Goal: Task Accomplishment & Management: Complete application form

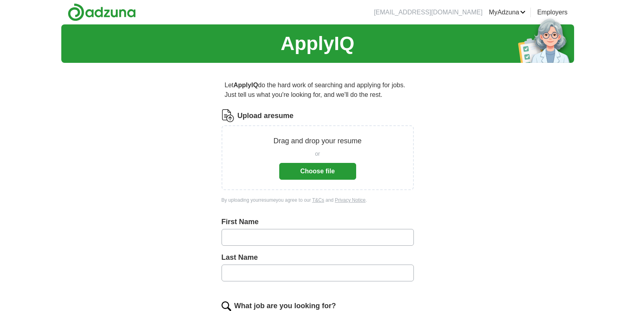
click at [312, 240] on input "text" at bounding box center [317, 237] width 192 height 17
type input "********"
type input "******"
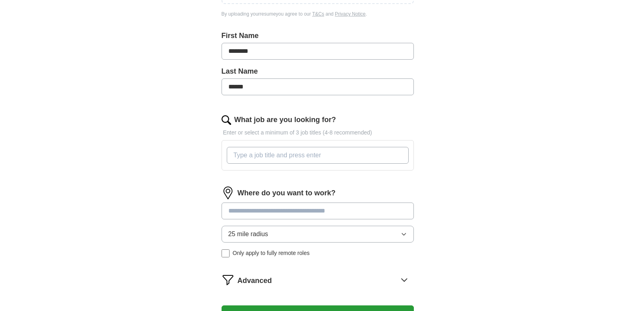
click at [291, 163] on input "What job are you looking for?" at bounding box center [318, 155] width 182 height 17
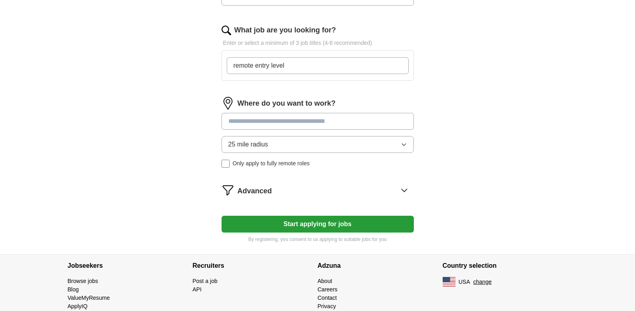
scroll to position [300, 0]
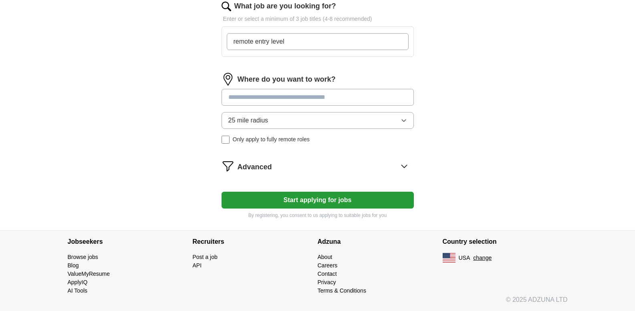
type input "remote entry level"
click at [287, 97] on div "Where do you want to work? 25 mile radius Only apply to fully remote roles" at bounding box center [317, 111] width 192 height 77
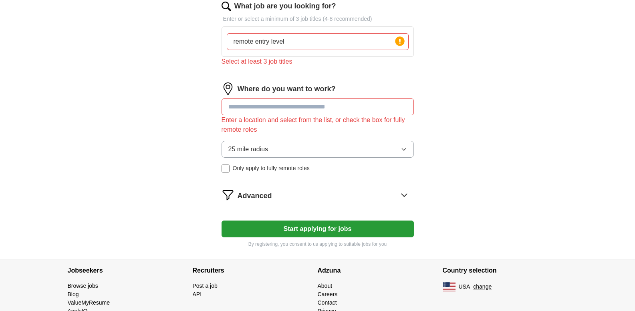
drag, startPoint x: 331, startPoint y: 43, endPoint x: 211, endPoint y: 46, distance: 120.2
click at [211, 46] on div "Let ApplyIQ do the hard work of searching and applying for jobs. Just tell us w…" at bounding box center [317, 14] width 256 height 490
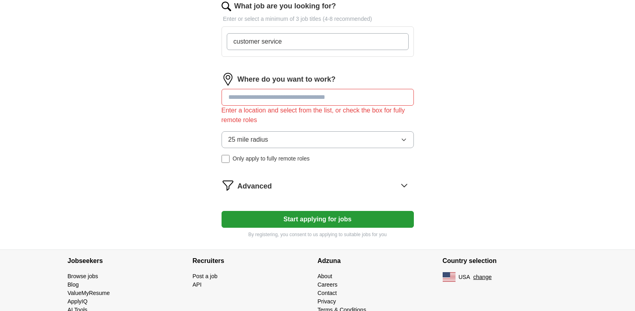
type input "customer service"
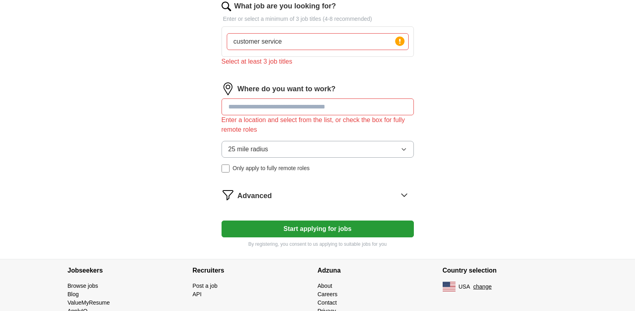
click at [238, 92] on div "Where do you want to work? Enter a location and select from the list, or check …" at bounding box center [317, 131] width 192 height 97
type input "******"
click at [300, 40] on input "customer service" at bounding box center [318, 41] width 182 height 17
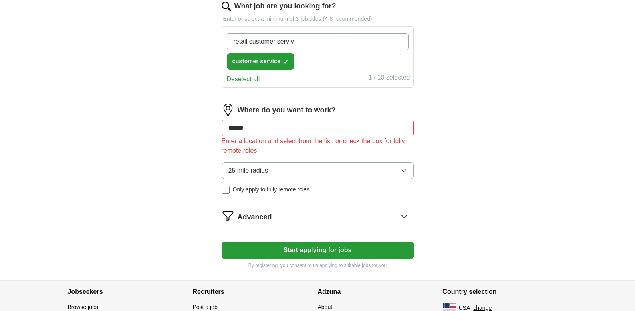
type input "retail customer servive"
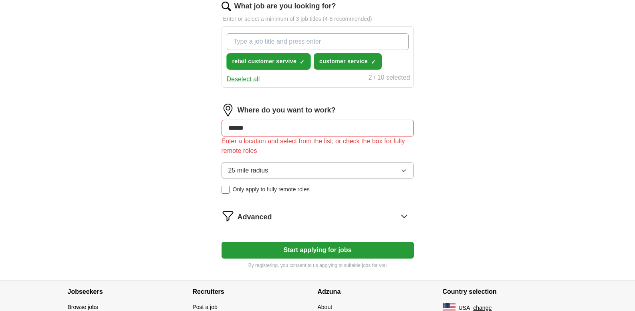
click at [0, 0] on span "×" at bounding box center [0, 0] width 0 height 0
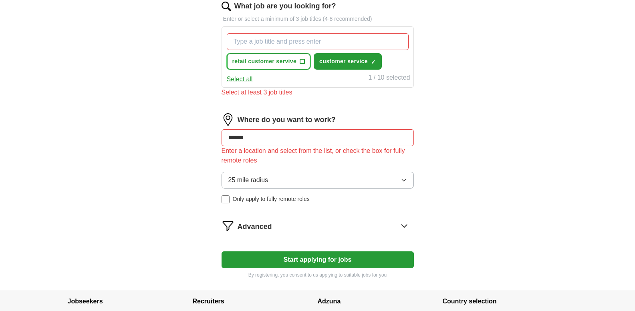
click at [300, 61] on span "+" at bounding box center [302, 61] width 5 height 6
click at [0, 0] on span "×" at bounding box center [0, 0] width 0 height 0
click at [246, 82] on button "Select all" at bounding box center [240, 79] width 26 height 10
click at [262, 42] on input "What job are you looking for?" at bounding box center [318, 41] width 182 height 17
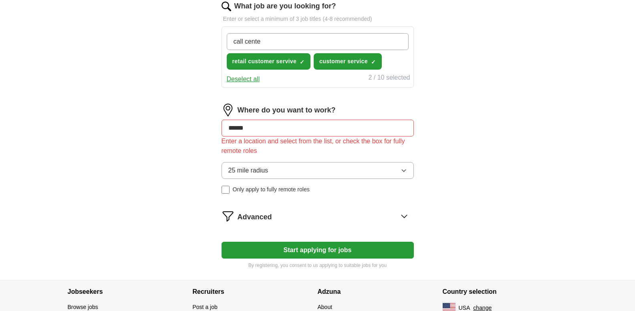
type input "call center"
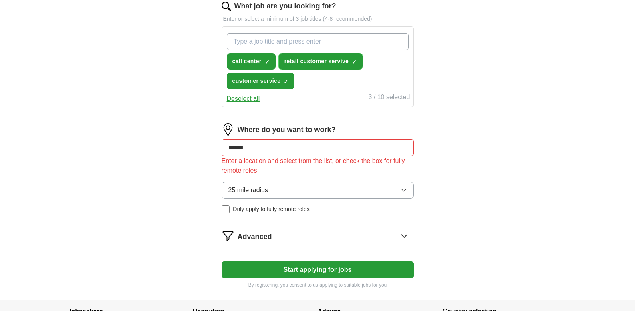
click at [0, 0] on span "×" at bounding box center [0, 0] width 0 height 0
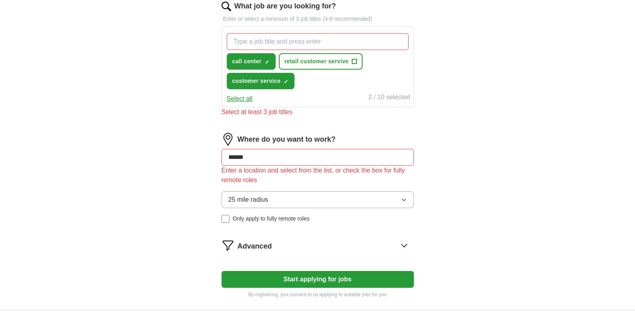
click at [249, 99] on button "Select all" at bounding box center [240, 99] width 26 height 10
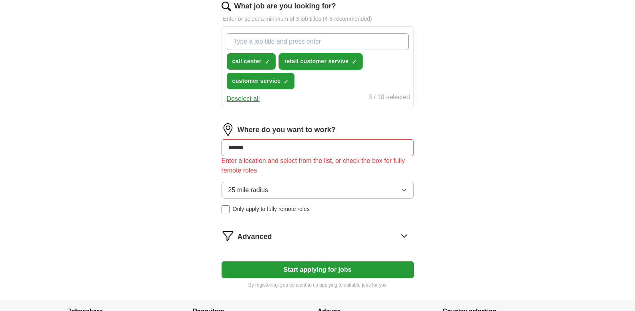
click at [0, 0] on span "×" at bounding box center [0, 0] width 0 height 0
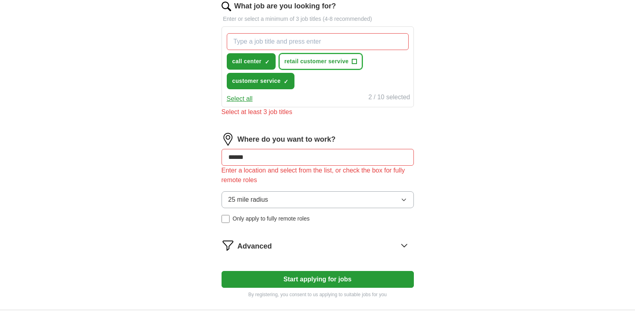
click at [338, 59] on span "retail customer servive" at bounding box center [316, 61] width 64 height 8
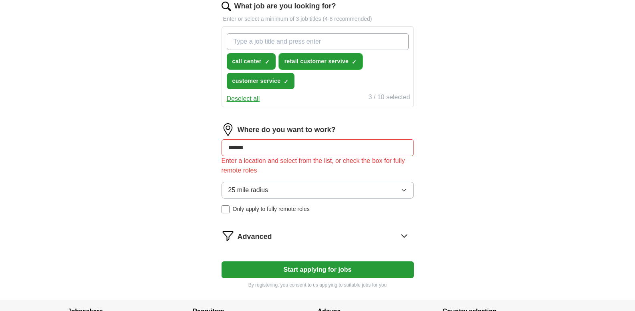
click at [357, 60] on span "✓ ×" at bounding box center [354, 61] width 5 height 5
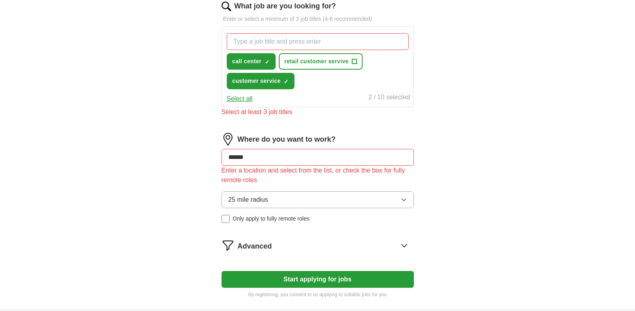
click at [340, 42] on input "What job are you looking for?" at bounding box center [318, 41] width 182 height 17
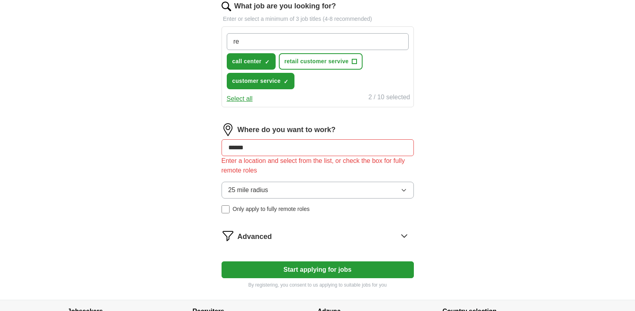
type input "r"
type input "tech support customer servive"
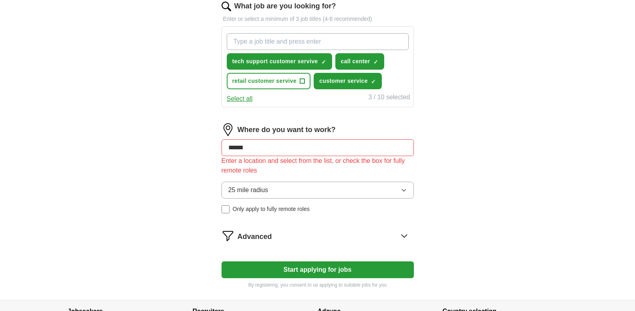
click at [301, 148] on input "******" at bounding box center [317, 147] width 192 height 17
type input "*"
type input "**********"
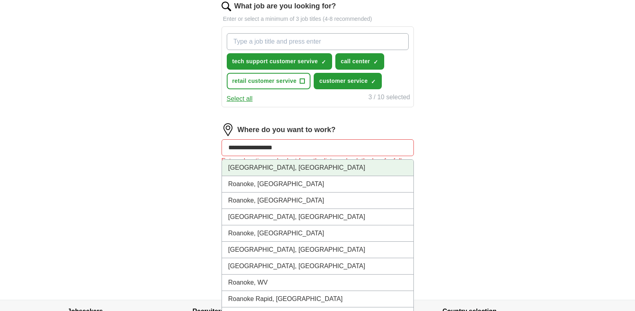
click at [295, 170] on li "[GEOGRAPHIC_DATA], [GEOGRAPHIC_DATA]" at bounding box center [317, 168] width 191 height 16
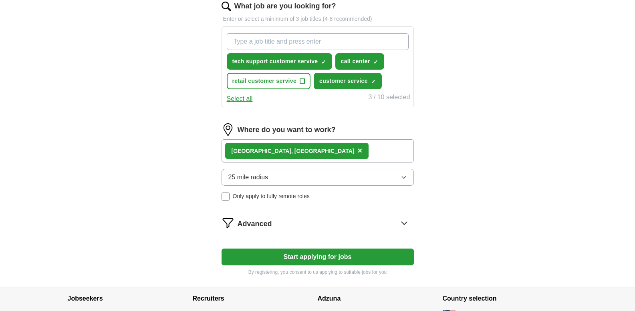
click at [338, 182] on button "25 mile radius" at bounding box center [317, 177] width 192 height 17
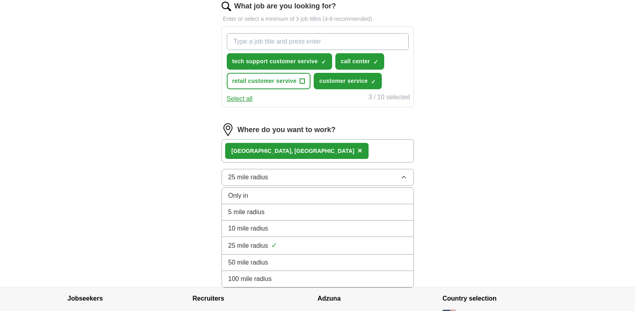
click at [275, 264] on div "50 mile radius" at bounding box center [317, 263] width 179 height 10
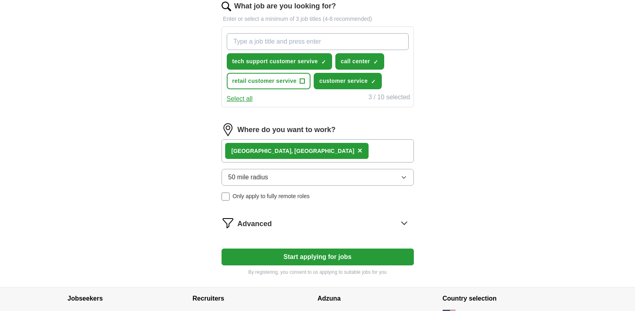
click at [325, 257] on button "Start applying for jobs" at bounding box center [317, 257] width 192 height 17
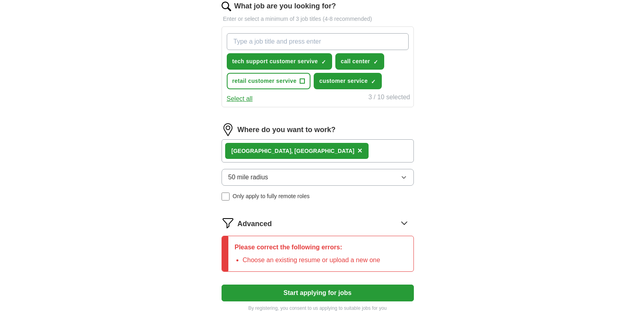
click at [232, 199] on label "Only apply to fully remote roles" at bounding box center [317, 196] width 192 height 8
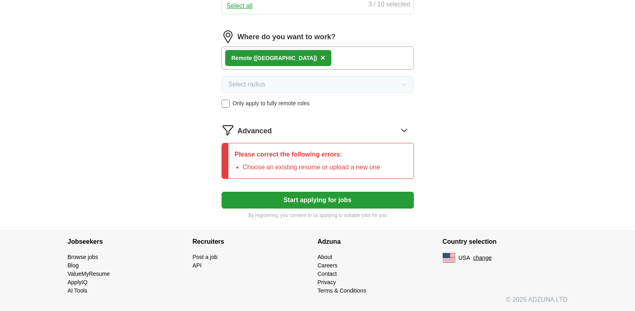
click at [322, 198] on button "Start applying for jobs" at bounding box center [317, 200] width 192 height 17
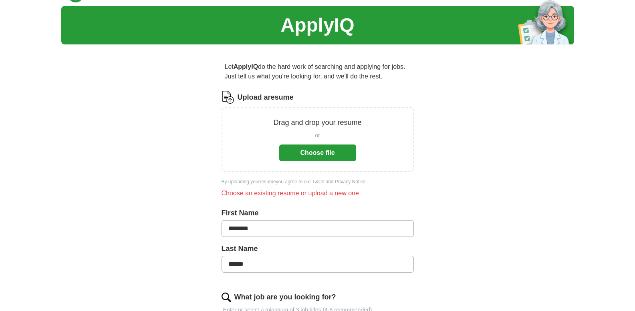
scroll to position [17, 0]
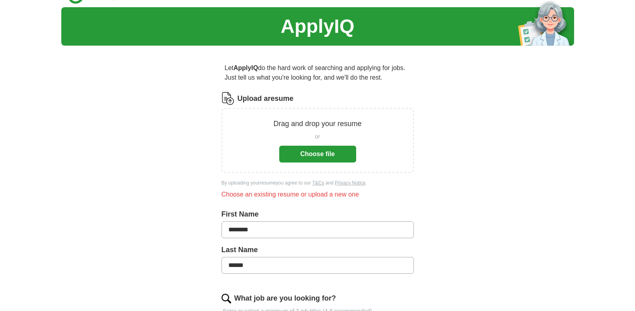
click at [288, 149] on button "Choose file" at bounding box center [317, 154] width 77 height 17
click at [313, 155] on button "Choose file" at bounding box center [317, 154] width 77 height 17
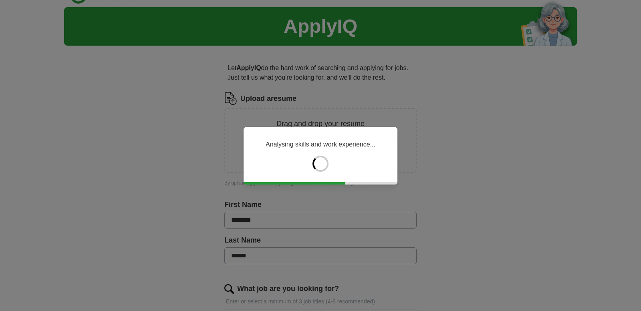
click at [634, 36] on div "Analysing skills and work experience..." at bounding box center [320, 155] width 641 height 311
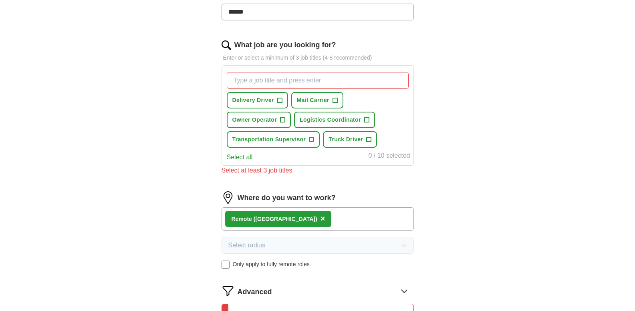
scroll to position [228, 0]
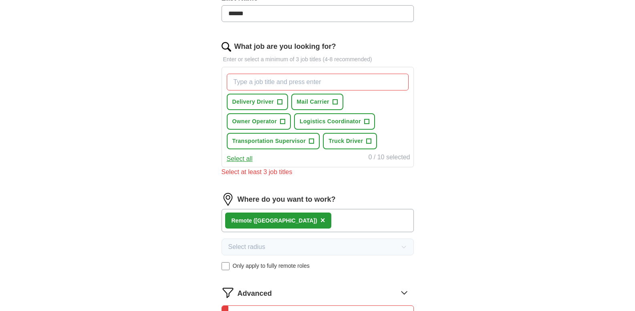
click at [350, 82] on input "What job are you looking for?" at bounding box center [318, 82] width 182 height 17
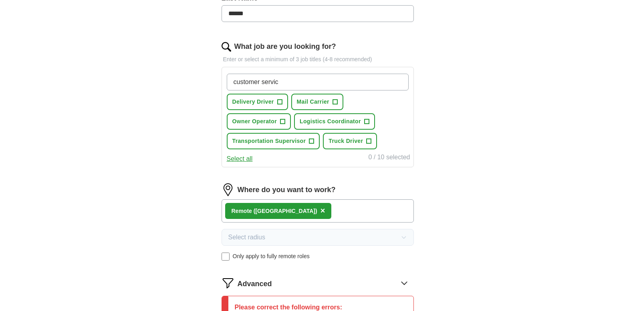
type input "customer service"
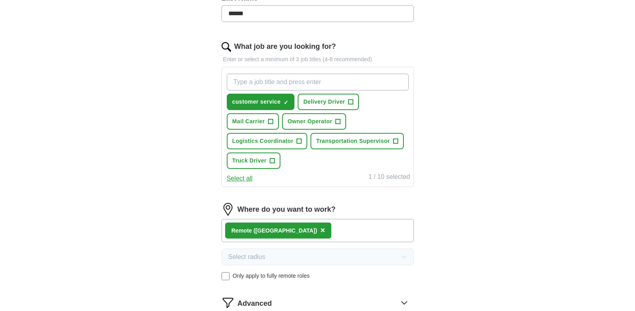
click at [350, 82] on input "What job are you looking for?" at bounding box center [318, 82] width 182 height 17
type input "tech support"
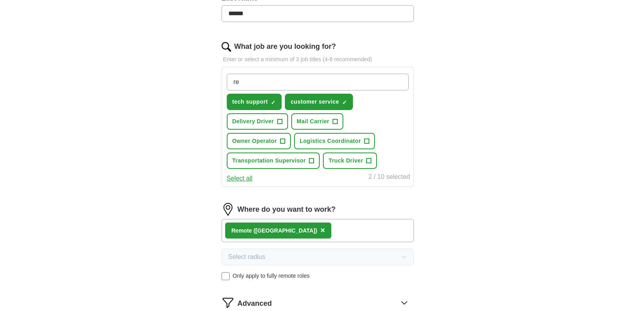
type input "r"
type input "sales"
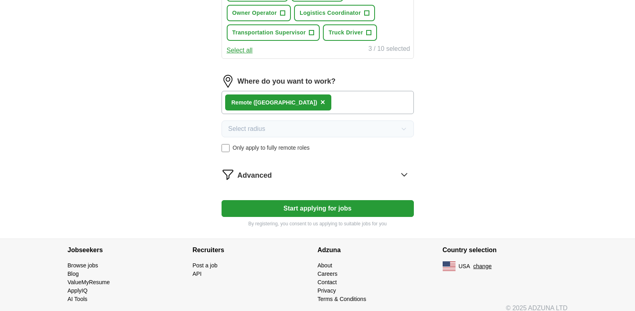
scroll to position [364, 0]
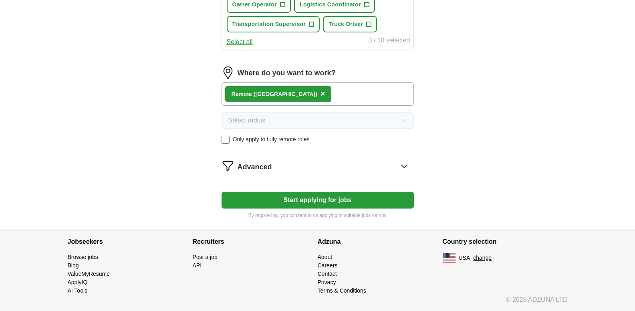
click at [360, 205] on button "Start applying for jobs" at bounding box center [317, 200] width 192 height 17
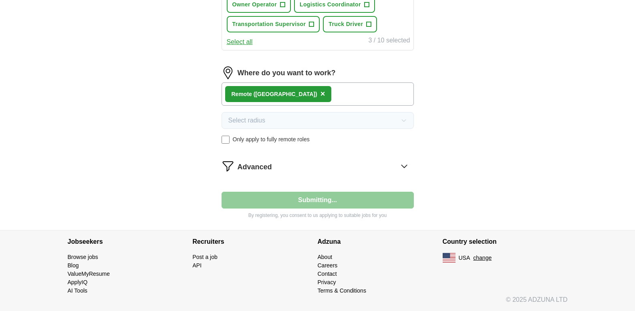
select select "**"
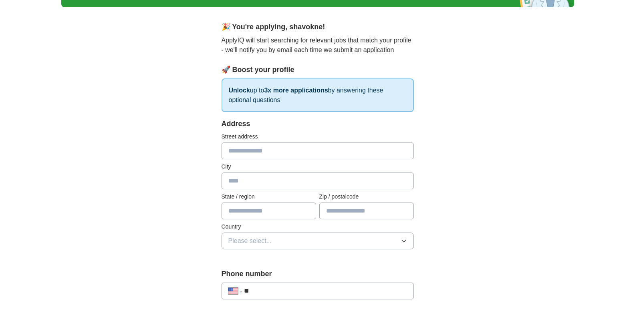
scroll to position [0, 0]
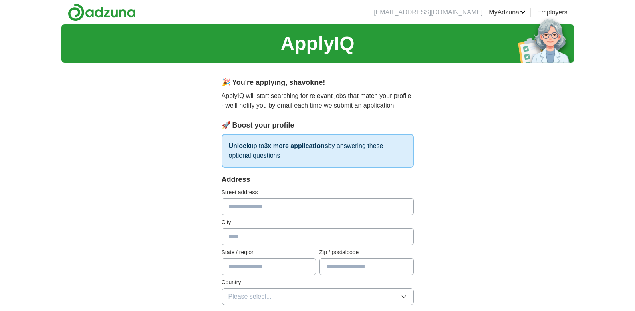
click at [358, 205] on input "text" at bounding box center [317, 206] width 192 height 17
type input "**********"
type input "**"
type input "*****"
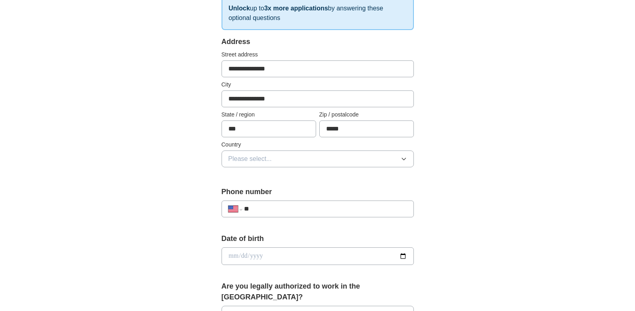
scroll to position [150, 0]
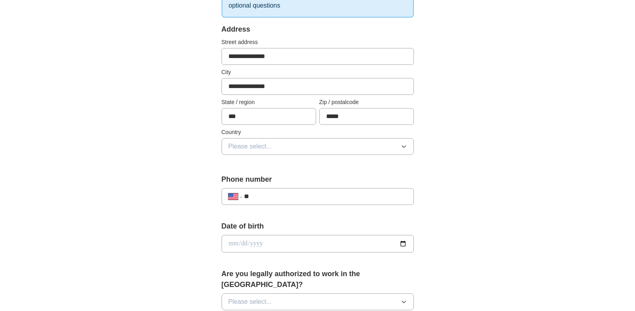
click at [407, 143] on button "Please select..." at bounding box center [317, 146] width 192 height 17
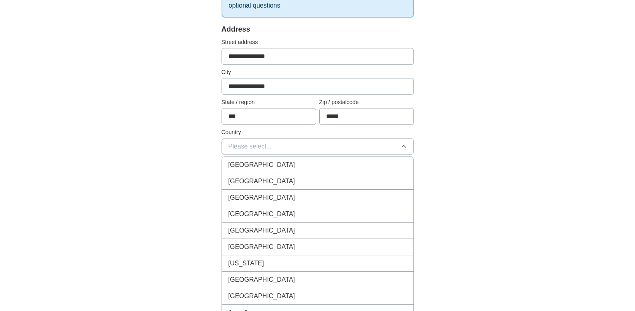
click at [343, 165] on div "[GEOGRAPHIC_DATA]" at bounding box center [317, 165] width 179 height 10
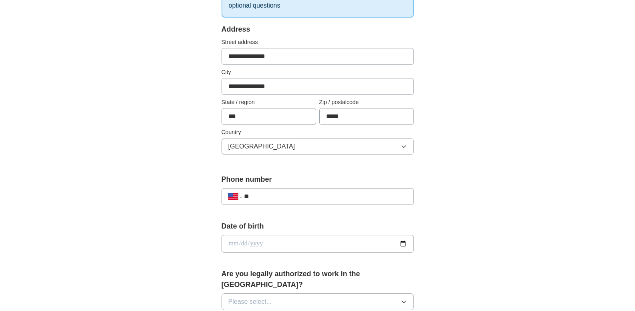
click at [330, 152] on button "[GEOGRAPHIC_DATA]" at bounding box center [317, 146] width 192 height 17
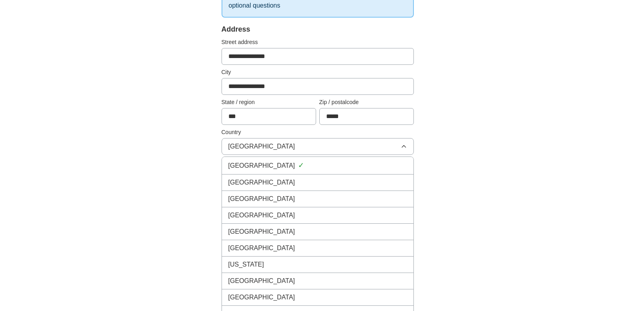
click at [300, 180] on div "[GEOGRAPHIC_DATA]" at bounding box center [317, 183] width 179 height 10
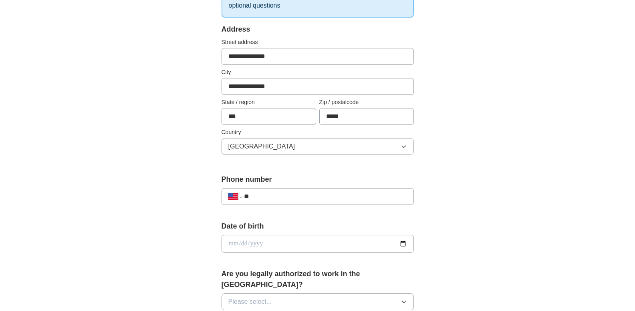
click at [264, 197] on input "**" at bounding box center [325, 197] width 163 height 10
type input "**********"
click at [268, 245] on input "date" at bounding box center [317, 244] width 192 height 18
type input "**********"
click at [478, 203] on div "**********" at bounding box center [317, 238] width 513 height 729
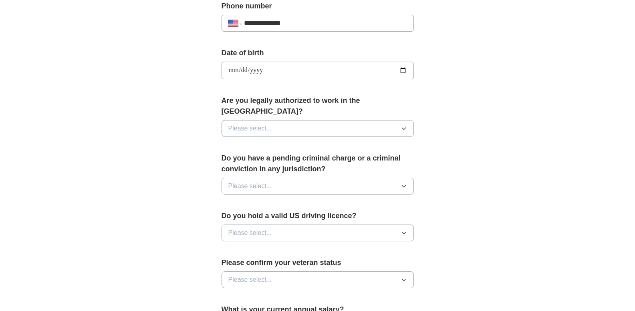
scroll to position [331, 0]
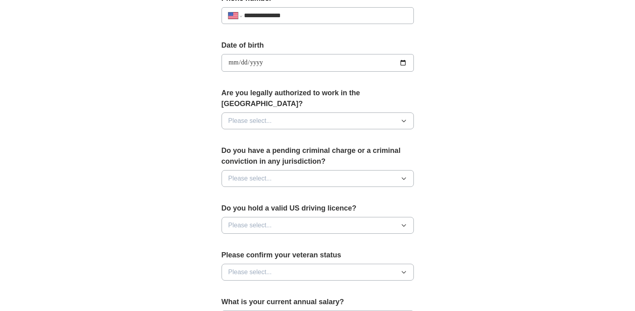
click at [363, 115] on button "Please select..." at bounding box center [317, 121] width 192 height 17
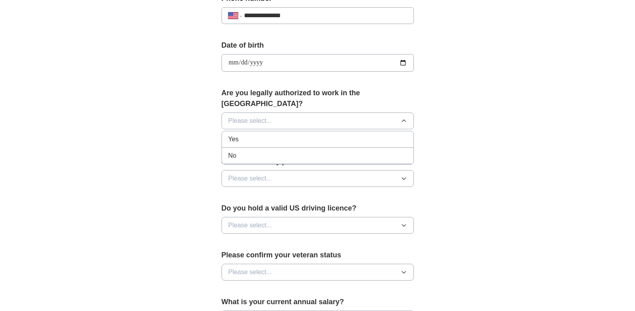
click at [314, 135] on div "Yes" at bounding box center [317, 140] width 179 height 10
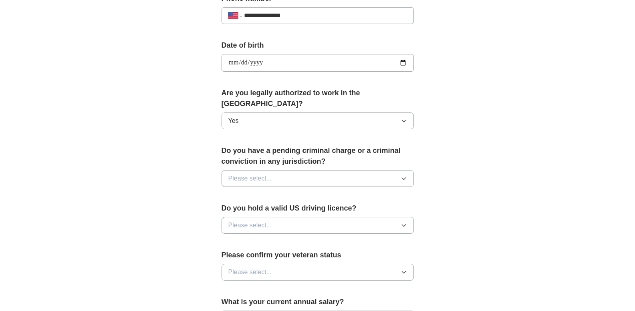
click at [292, 170] on button "Please select..." at bounding box center [317, 178] width 192 height 17
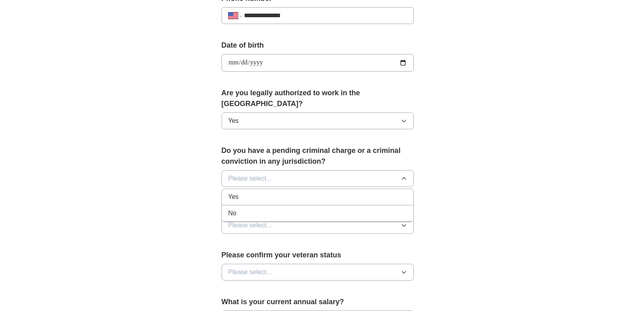
click at [275, 209] on div "No" at bounding box center [317, 214] width 179 height 10
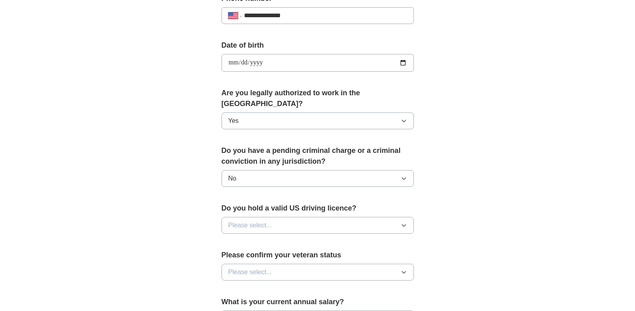
click at [274, 217] on button "Please select..." at bounding box center [317, 225] width 192 height 17
click at [268, 239] on div "Yes" at bounding box center [317, 244] width 179 height 10
click at [280, 264] on button "Please select..." at bounding box center [317, 272] width 192 height 17
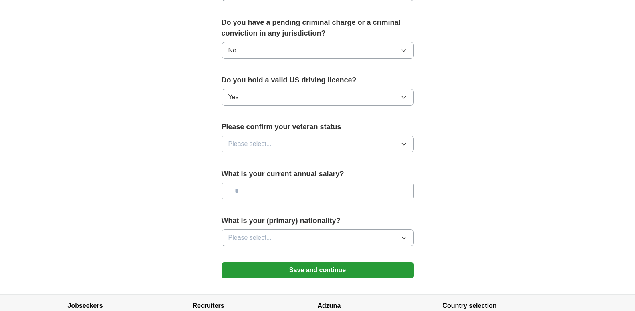
scroll to position [456, 0]
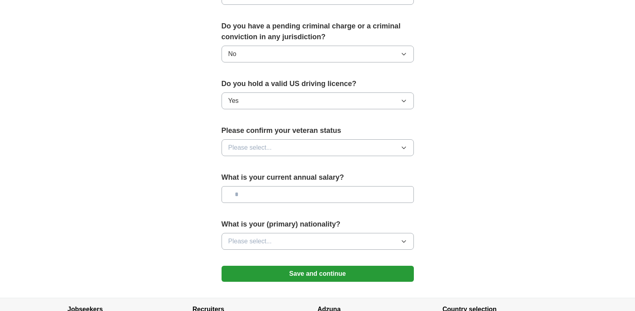
click at [347, 139] on button "Please select..." at bounding box center [317, 147] width 192 height 17
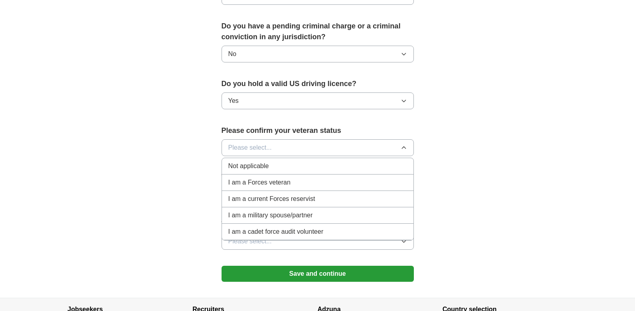
click at [277, 161] on div "Not applicable" at bounding box center [317, 166] width 179 height 10
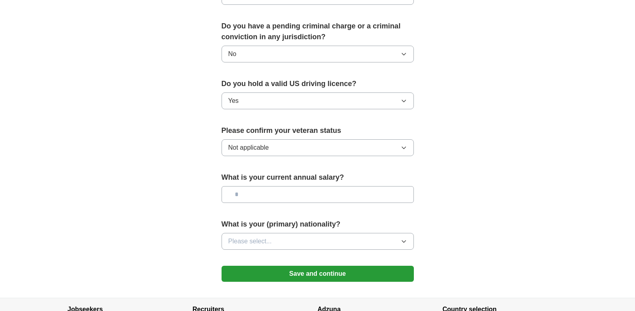
click at [293, 186] on input "text" at bounding box center [317, 194] width 192 height 17
type input "*******"
click at [316, 233] on button "Please select..." at bounding box center [317, 241] width 192 height 17
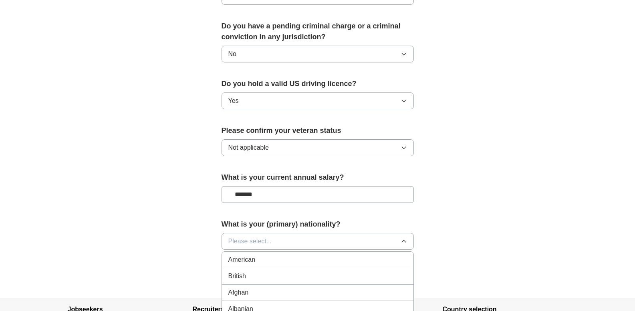
click at [383, 256] on li "American" at bounding box center [317, 260] width 191 height 16
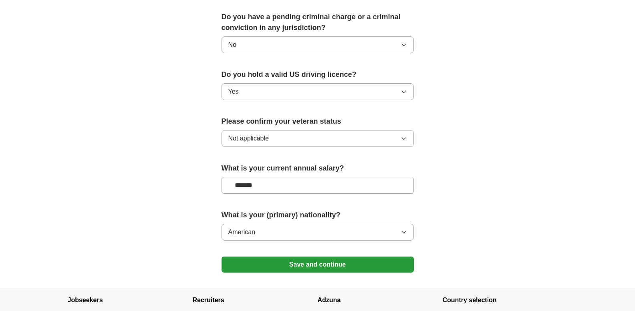
scroll to position [513, 0]
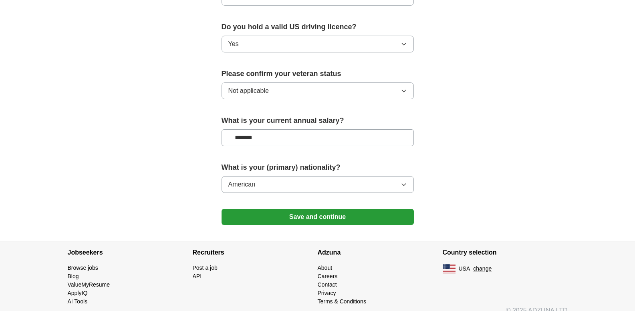
click at [362, 209] on button "Save and continue" at bounding box center [317, 217] width 192 height 16
